Goal: Information Seeking & Learning: Learn about a topic

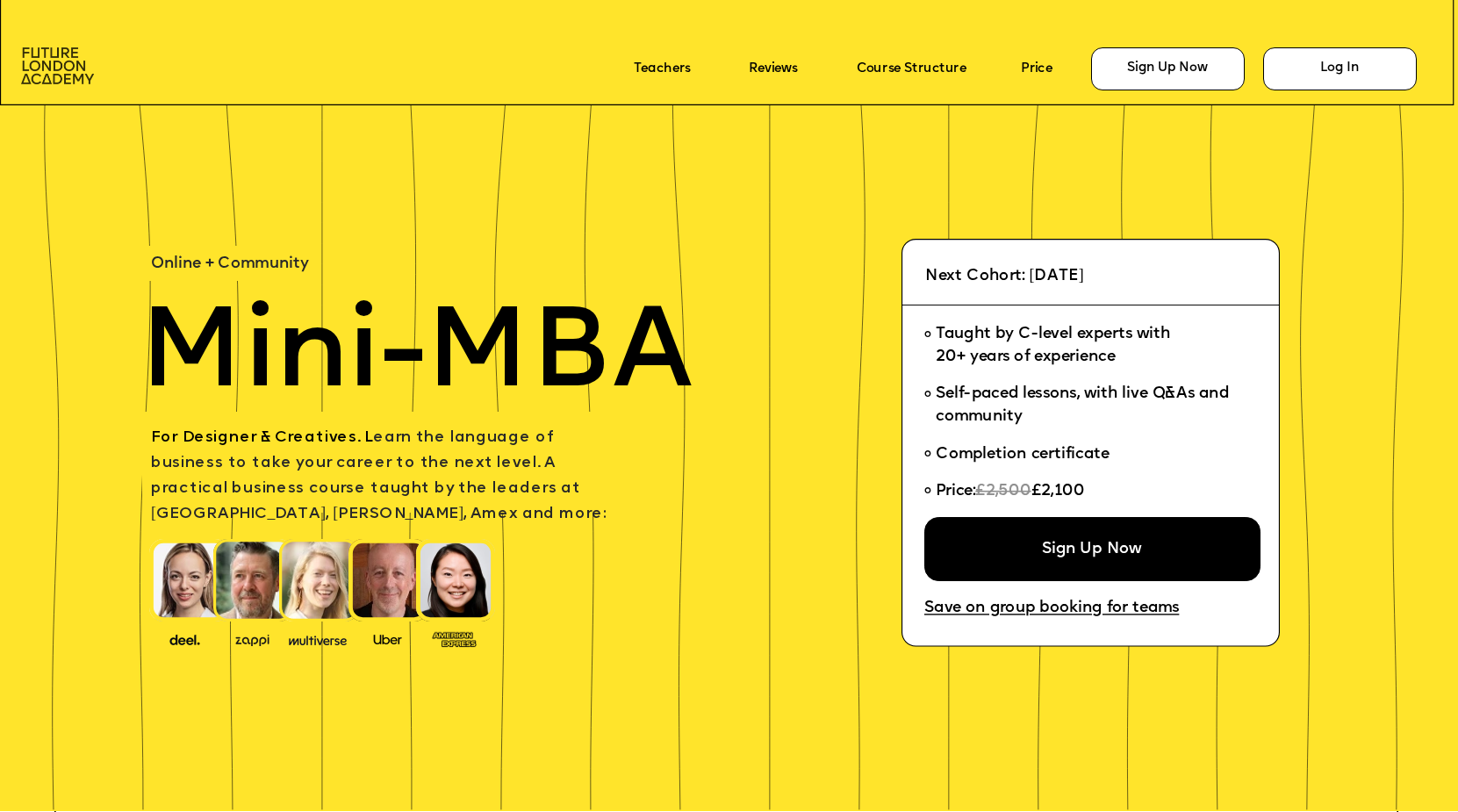
click at [79, 65] on img at bounding box center [57, 66] width 73 height 37
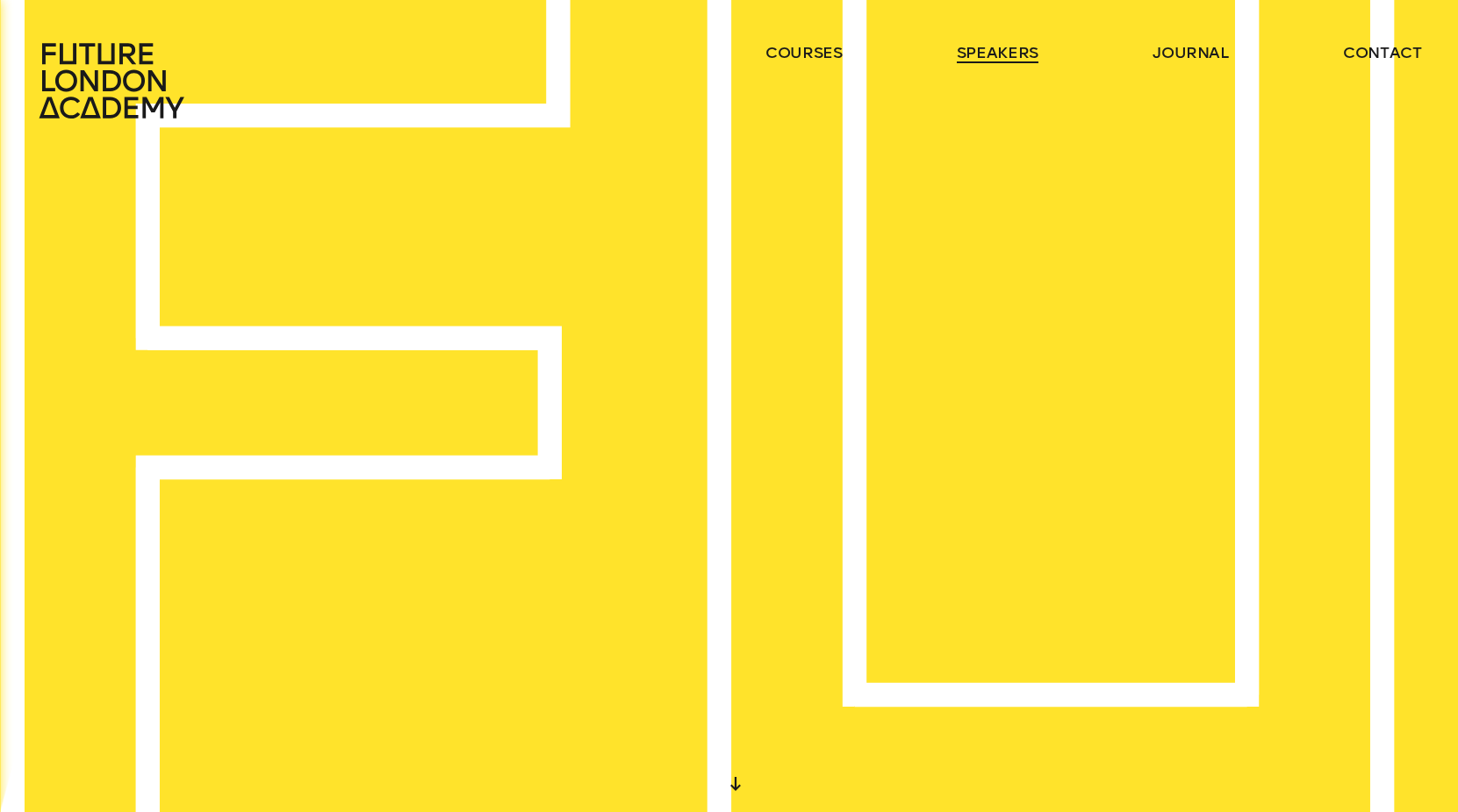
click at [1009, 54] on link "speakers" at bounding box center [997, 53] width 81 height 21
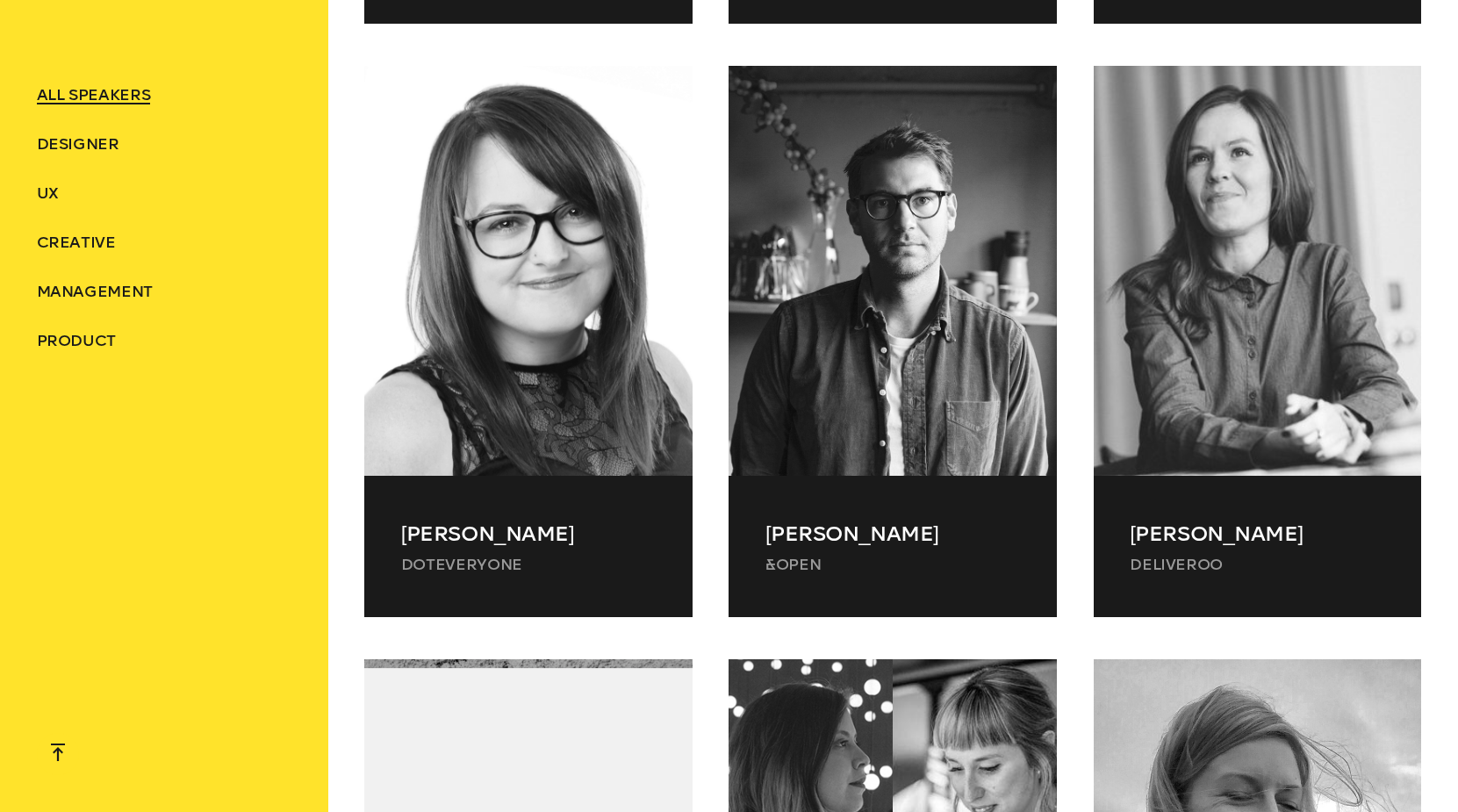
scroll to position [12684, 0]
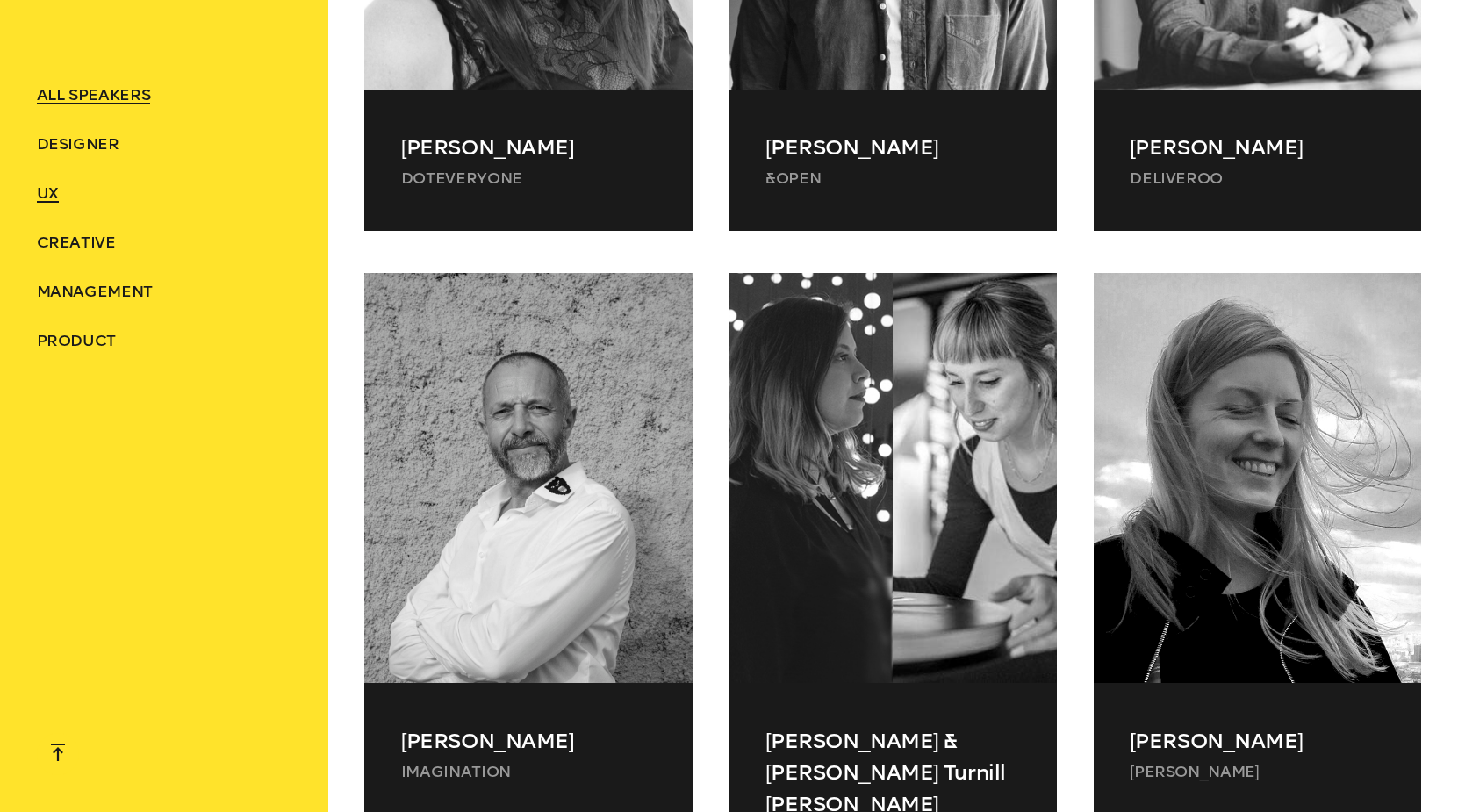
click at [48, 193] on span "UX" at bounding box center [47, 193] width 22 height 19
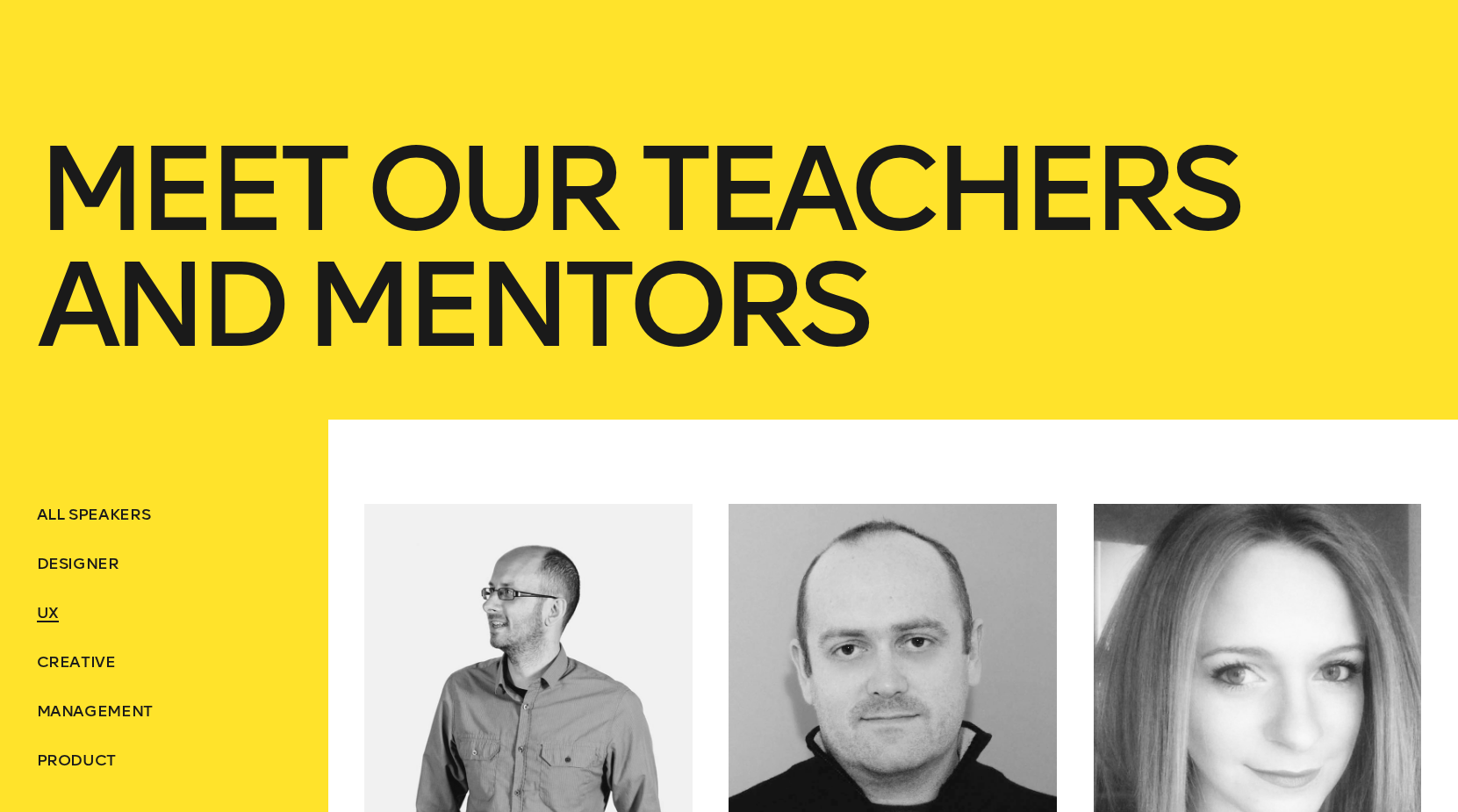
scroll to position [0, 0]
